Goal: Information Seeking & Learning: Learn about a topic

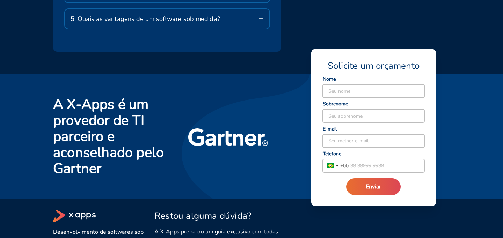
scroll to position [1430, 0]
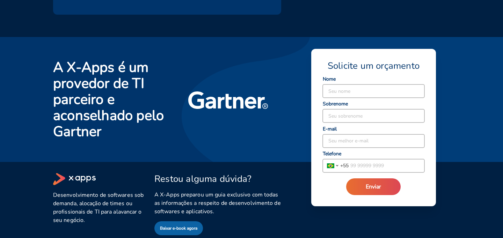
click at [305, 103] on div "A X-Apps é um provedor de TI parceiro e aconselhado pelo Gartner" at bounding box center [247, 95] width 405 height 89
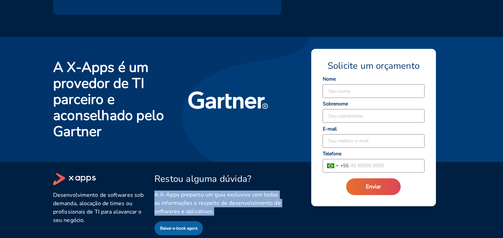
drag, startPoint x: 285, startPoint y: 201, endPoint x: 277, endPoint y: 161, distance: 40.9
click at [277, 161] on div "Desenvolvimento de softwares sob demanda, alocação de times ou profissionais de…" at bounding box center [247, 197] width 405 height 77
click at [277, 161] on div "Restou alguma dúvida? A X-Apps preparou um guia exclusivo com todas as informaç…" at bounding box center [213, 197] width 135 height 77
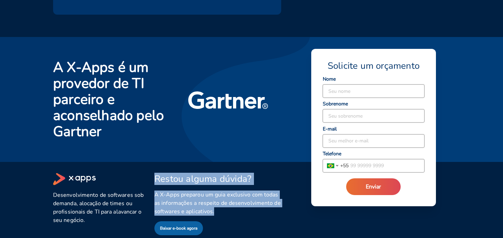
drag, startPoint x: 246, startPoint y: 163, endPoint x: 274, endPoint y: 201, distance: 47.0
click at [274, 201] on div "Restou alguma dúvida? A X-Apps preparou um guia exclusivo com todas as informaç…" at bounding box center [213, 197] width 135 height 77
click at [274, 201] on span "A X-Apps preparou um guia exclusivo com todas as informações a respeito de dese…" at bounding box center [217, 203] width 127 height 25
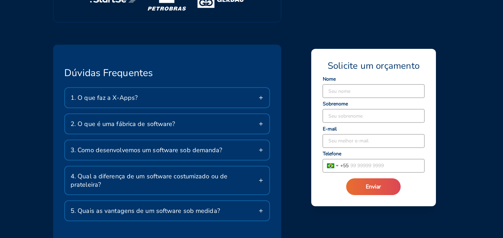
scroll to position [1201, 0]
click at [253, 127] on div "2. O que é uma fábrica de software?" at bounding box center [167, 124] width 204 height 20
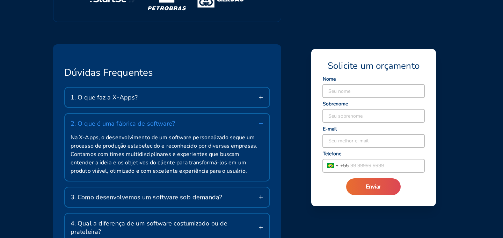
click at [208, 123] on div "2. O que é uma fábrica de software?" at bounding box center [167, 124] width 204 height 20
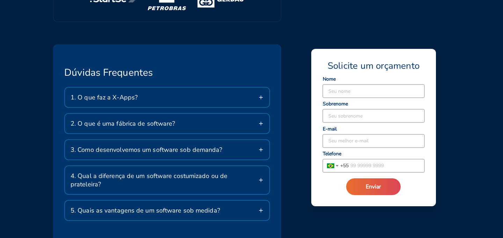
click at [213, 147] on span "3. Como desenvolvemos um software sob demanda?" at bounding box center [147, 150] width 152 height 8
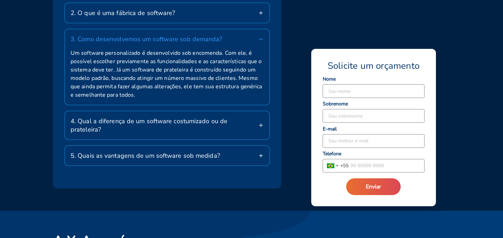
scroll to position [1313, 0]
click at [209, 124] on span "4. Qual a diferença de um software costumizado ou de prateleira?" at bounding box center [165, 125] width 188 height 17
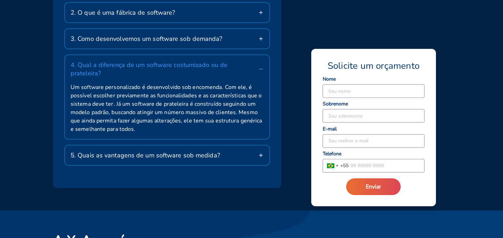
scroll to position [1315, 0]
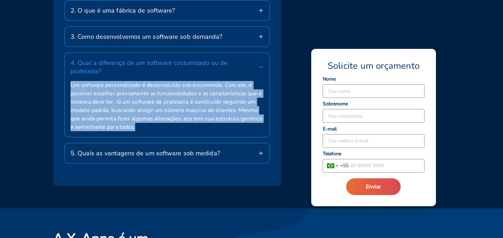
drag, startPoint x: 71, startPoint y: 77, endPoint x: 154, endPoint y: 121, distance: 94.6
click at [154, 121] on span "Um software personalizado é desenvolvido sob encomenda. Com ele, é possível esc…" at bounding box center [167, 106] width 193 height 50
drag, startPoint x: 150, startPoint y: 123, endPoint x: 120, endPoint y: 75, distance: 56.7
click at [120, 81] on div "Um software personalizado é desenvolvido sob encomenda. Com ele, é possível esc…" at bounding box center [167, 109] width 204 height 56
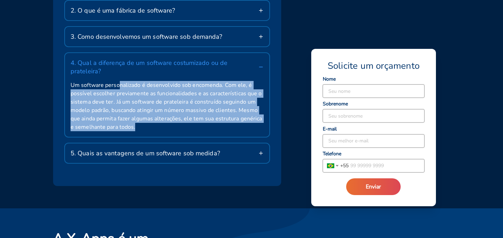
click at [120, 81] on span "Um software personalizado é desenvolvido sob encomenda. Com ele, é possível esc…" at bounding box center [167, 106] width 193 height 50
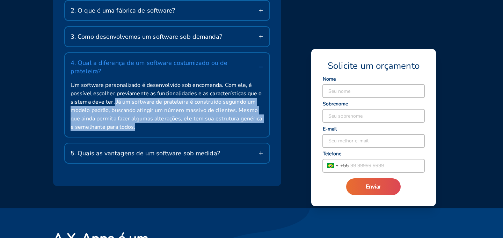
drag, startPoint x: 113, startPoint y: 94, endPoint x: 166, endPoint y: 123, distance: 60.7
click at [166, 123] on div "Um software personalizado é desenvolvido sob encomenda. Com ele, é possível esc…" at bounding box center [167, 109] width 204 height 56
drag, startPoint x: 138, startPoint y: 123, endPoint x: 125, endPoint y: 96, distance: 29.6
click at [125, 96] on span "Um software personalizado é desenvolvido sob encomenda. Com ele, é possível esc…" at bounding box center [167, 106] width 193 height 50
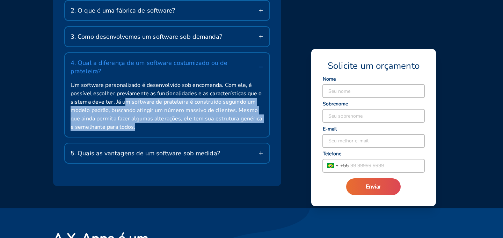
click at [125, 96] on span "Um software personalizado é desenvolvido sob encomenda. Com ele, é possível esc…" at bounding box center [167, 106] width 193 height 50
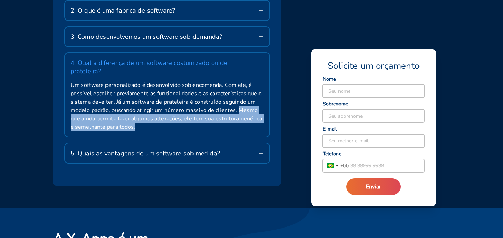
drag, startPoint x: 237, startPoint y: 101, endPoint x: 252, endPoint y: 113, distance: 19.2
click at [252, 114] on span "Um software personalizado é desenvolvido sob encomenda. Com ele, é possível esc…" at bounding box center [167, 106] width 193 height 50
click at [252, 113] on span "Um software personalizado é desenvolvido sob encomenda. Com ele, é possível esc…" at bounding box center [167, 106] width 193 height 50
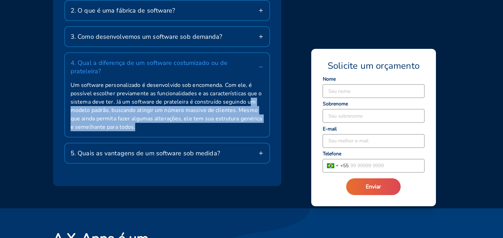
drag, startPoint x: 261, startPoint y: 119, endPoint x: 250, endPoint y: 89, distance: 32.1
click at [250, 89] on span "Um software personalizado é desenvolvido sob encomenda. Com ele, é possível esc…" at bounding box center [167, 106] width 193 height 50
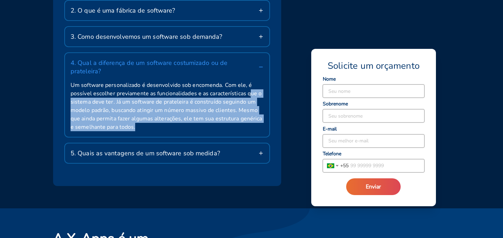
click at [250, 89] on span "Um software personalizado é desenvolvido sob encomenda. Com ele, é possível esc…" at bounding box center [167, 106] width 193 height 50
drag, startPoint x: 114, startPoint y: 93, endPoint x: 253, endPoint y: 121, distance: 141.9
click at [254, 120] on span "Um software personalizado é desenvolvido sob encomenda. Com ele, é possível esc…" at bounding box center [167, 106] width 193 height 50
click at [253, 121] on span "Um software personalizado é desenvolvido sob encomenda. Com ele, é possível esc…" at bounding box center [167, 106] width 193 height 50
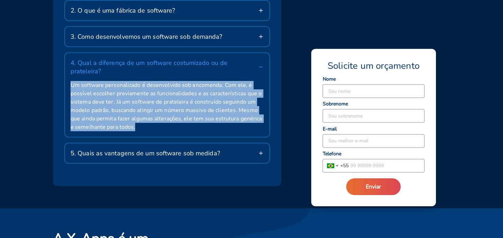
drag, startPoint x: 259, startPoint y: 124, endPoint x: 250, endPoint y: 71, distance: 54.3
click at [250, 71] on div "4. Qual a diferença de um software costumizado ou de prateleira? Um software pe…" at bounding box center [167, 94] width 206 height 85
click at [249, 71] on div "4. Qual a diferença de um software costumizado ou de prateleira?" at bounding box center [167, 67] width 204 height 28
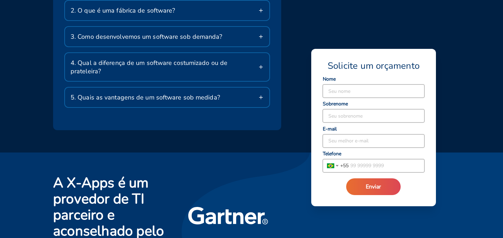
click at [248, 91] on div "5. Quais as vantagens de um software sob medida?" at bounding box center [167, 98] width 204 height 20
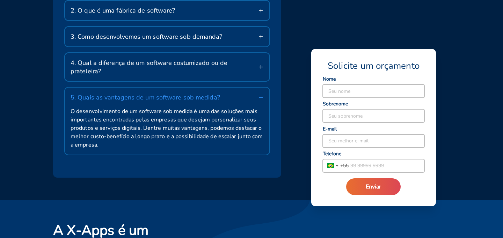
click at [233, 89] on div "5. Quais as vantagens de um software sob medida?" at bounding box center [167, 98] width 204 height 20
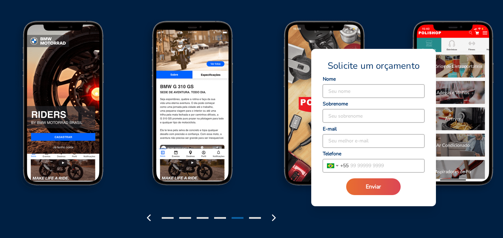
scroll to position [849, 0]
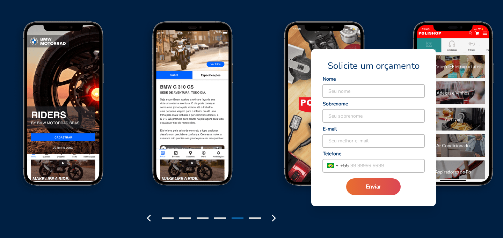
drag, startPoint x: 231, startPoint y: 157, endPoint x: 126, endPoint y: 159, distance: 105.2
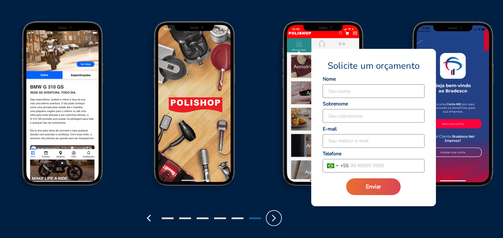
click at [275, 219] on icon "button" at bounding box center [273, 218] width 11 height 11
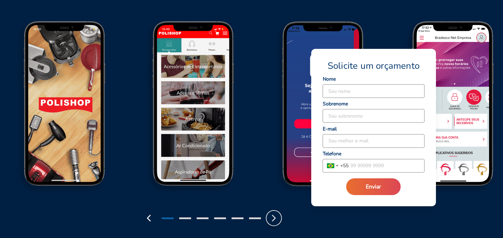
click at [275, 219] on icon "button" at bounding box center [273, 218] width 11 height 11
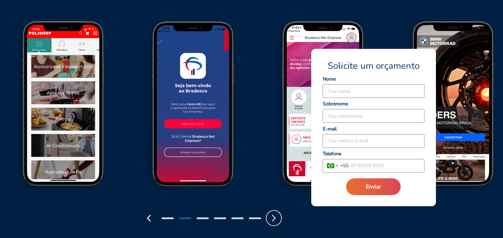
click at [275, 219] on icon "button" at bounding box center [273, 218] width 11 height 11
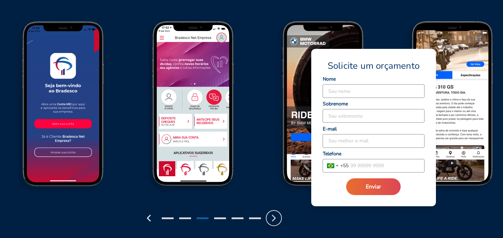
click at [275, 219] on icon "button" at bounding box center [273, 218] width 11 height 11
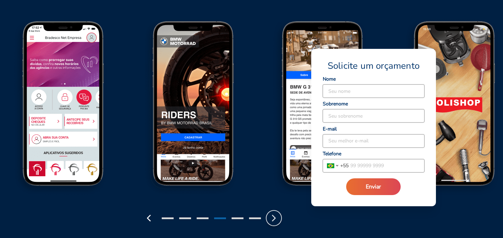
click at [275, 219] on icon "button" at bounding box center [273, 218] width 11 height 11
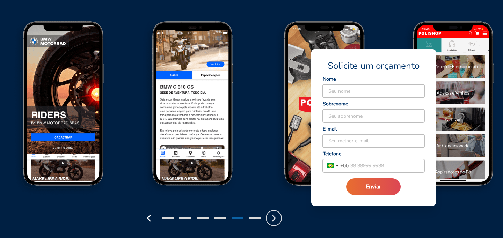
click at [275, 219] on icon "button" at bounding box center [273, 218] width 11 height 11
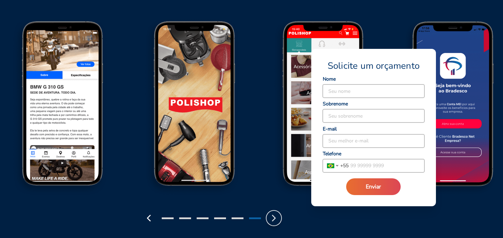
click at [275, 219] on icon "button" at bounding box center [273, 218] width 11 height 11
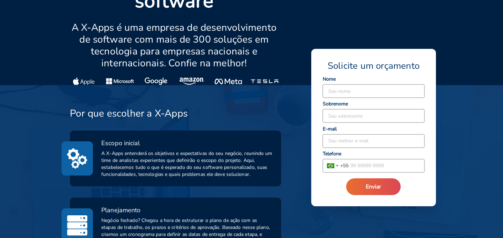
scroll to position [0, 0]
